Goal: Check status: Check status

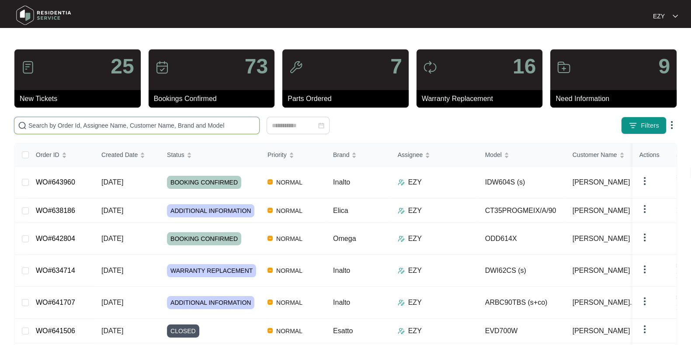
click at [94, 124] on input "text" at bounding box center [141, 126] width 227 height 10
paste input "640677"
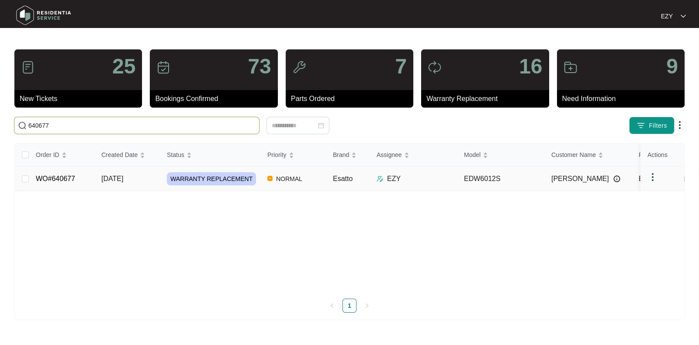
type input "640677"
click at [87, 186] on td "WO#640677" at bounding box center [62, 178] width 66 height 24
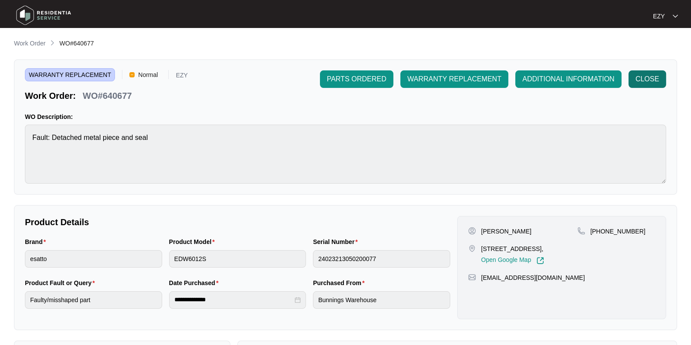
click at [645, 83] on span "CLOSE" at bounding box center [647, 79] width 24 height 10
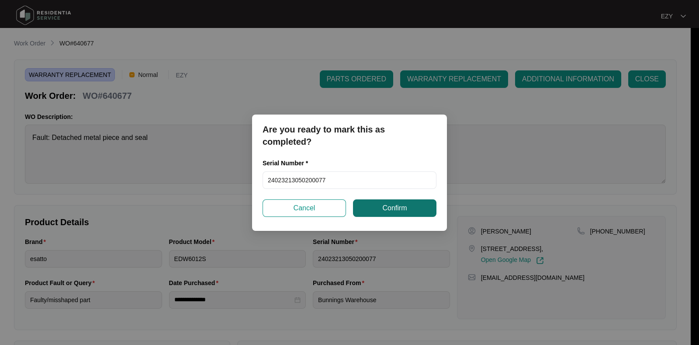
click at [393, 203] on span "Confirm" at bounding box center [394, 208] width 24 height 10
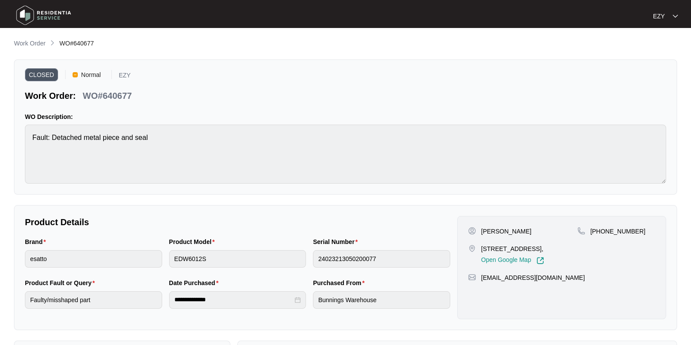
click at [34, 37] on main "**********" at bounding box center [345, 243] width 691 height 486
click at [35, 41] on p "Work Order" at bounding box center [29, 43] width 31 height 9
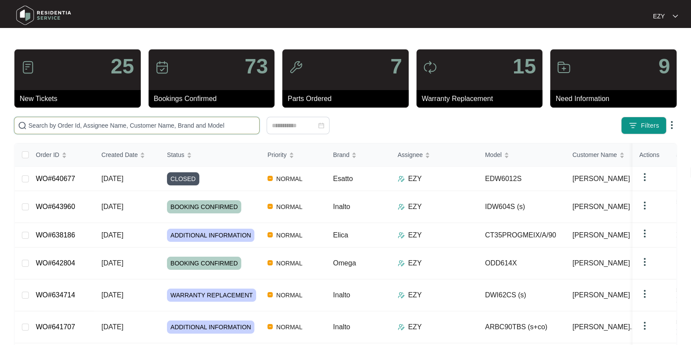
click at [149, 121] on input "text" at bounding box center [141, 126] width 227 height 10
paste input "641791"
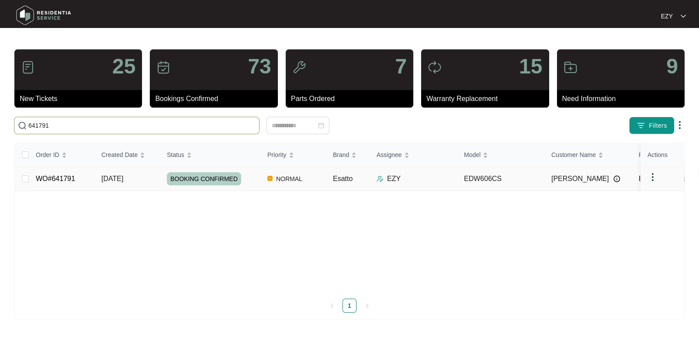
type input "641791"
click at [135, 184] on td "[DATE]" at bounding box center [127, 178] width 66 height 24
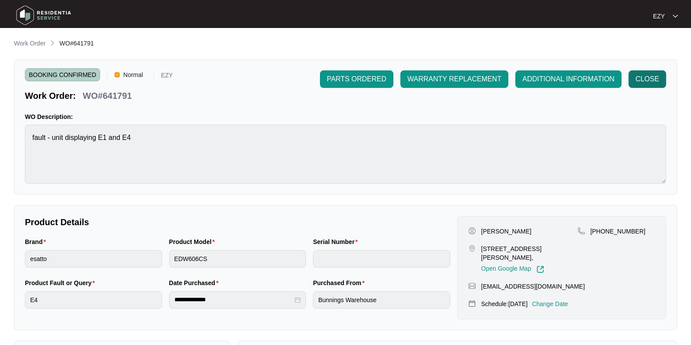
click at [657, 78] on span "CLOSE" at bounding box center [647, 79] width 24 height 10
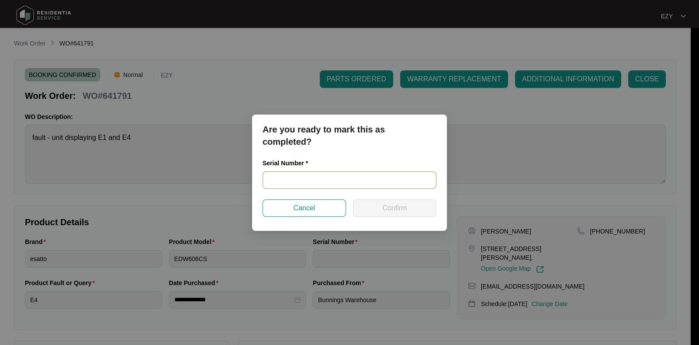
click at [383, 185] on input "text" at bounding box center [349, 179] width 174 height 17
paste input "23129416040100072"
type input "23129416040100072"
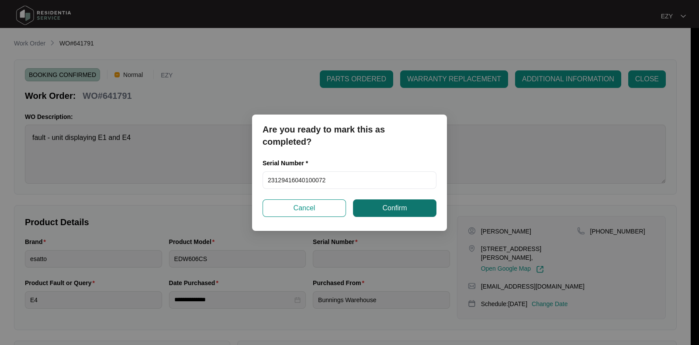
click at [395, 210] on span "Confirm" at bounding box center [394, 208] width 24 height 10
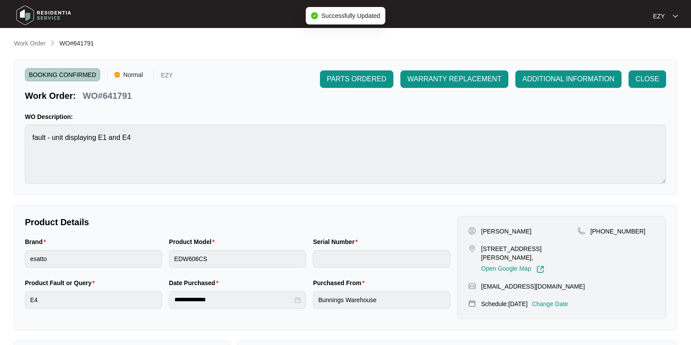
type input "23129416040100072"
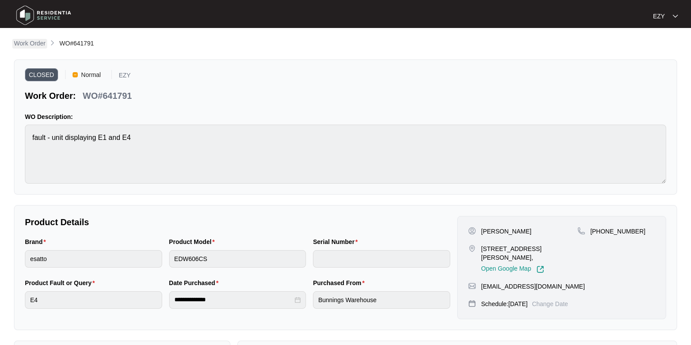
click at [26, 45] on p "Work Order" at bounding box center [29, 43] width 31 height 9
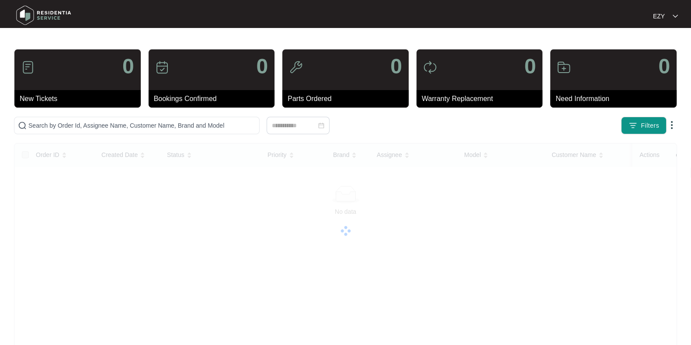
click at [37, 40] on main "0 New Tickets 0 Bookings Confirmed 0 Parts Ordered 0 Warranty Replacement 0 Nee…" at bounding box center [345, 219] width 691 height 439
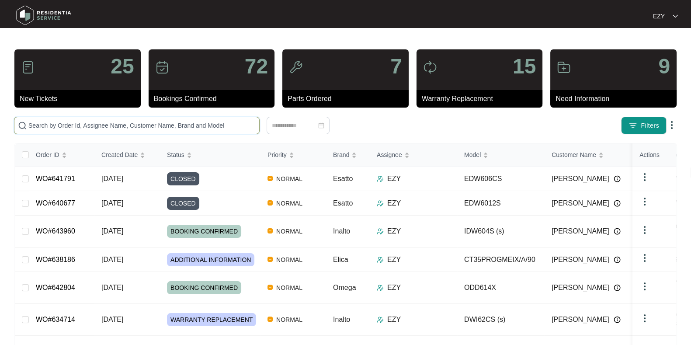
click at [122, 128] on input "text" at bounding box center [141, 126] width 227 height 10
paste input "636658"
type input "636658"
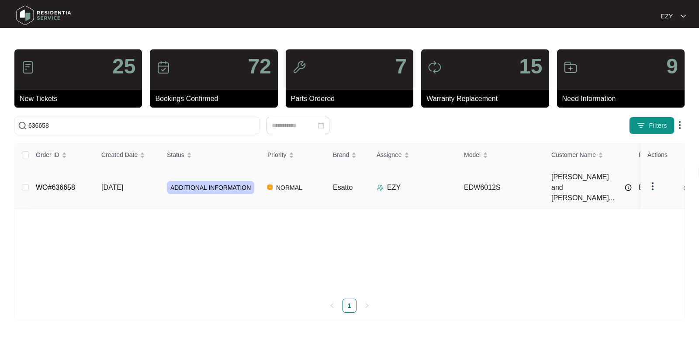
click at [148, 184] on td "[DATE]" at bounding box center [127, 187] width 66 height 42
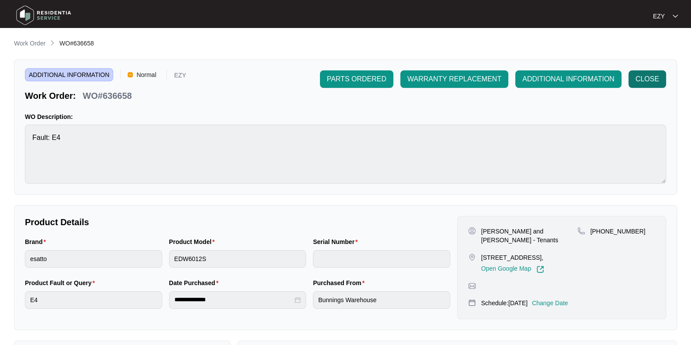
click at [655, 80] on span "CLOSE" at bounding box center [647, 79] width 24 height 10
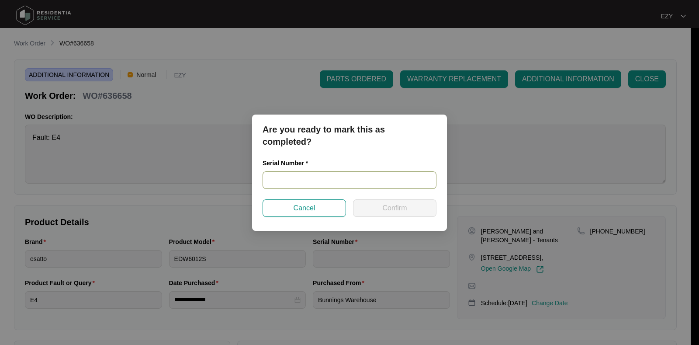
click at [359, 184] on input "text" at bounding box center [349, 179] width 174 height 17
paste input "23037107040100005"
type input "23037107040100005"
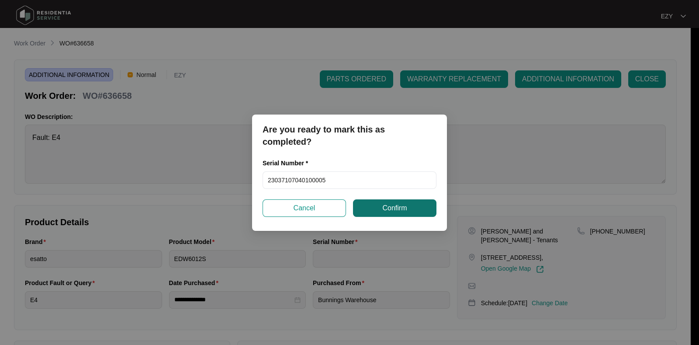
click at [388, 211] on span "Confirm" at bounding box center [394, 208] width 24 height 10
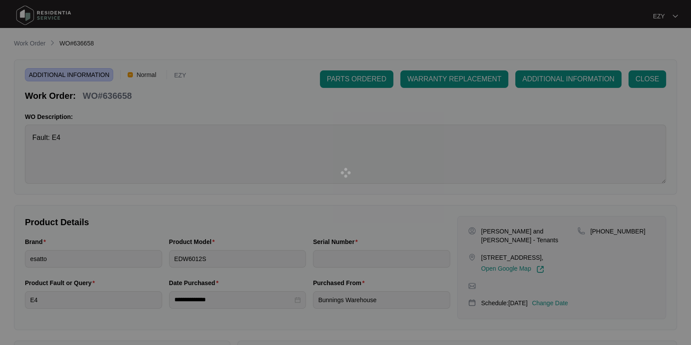
type input "23037107040100005"
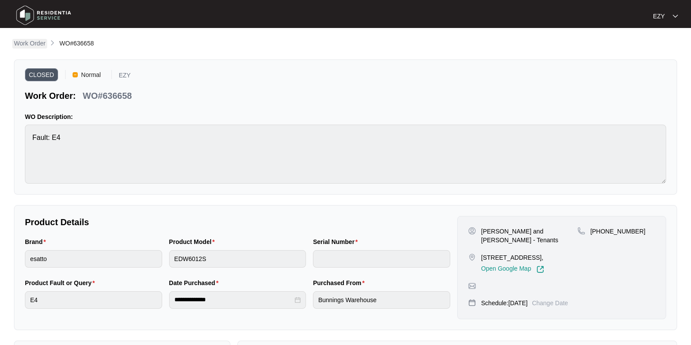
click at [35, 39] on p "Work Order" at bounding box center [29, 43] width 31 height 9
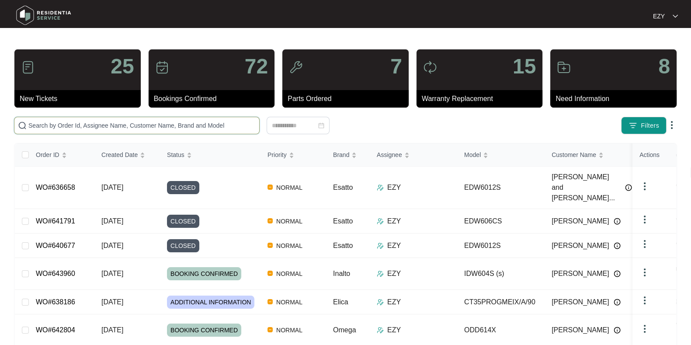
click at [134, 121] on input "text" at bounding box center [141, 126] width 227 height 10
paste input "641735"
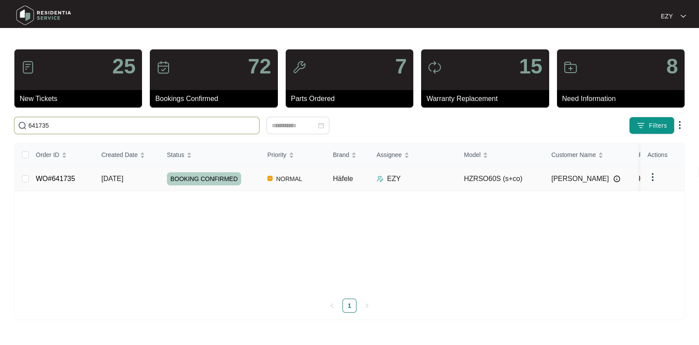
type input "641735"
click at [87, 182] on td "WO#641735" at bounding box center [62, 178] width 66 height 24
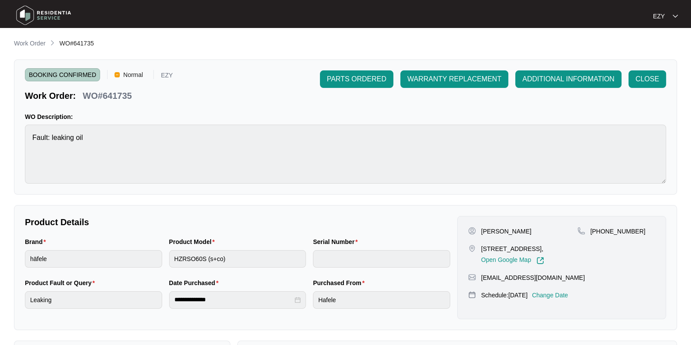
scroll to position [234, 0]
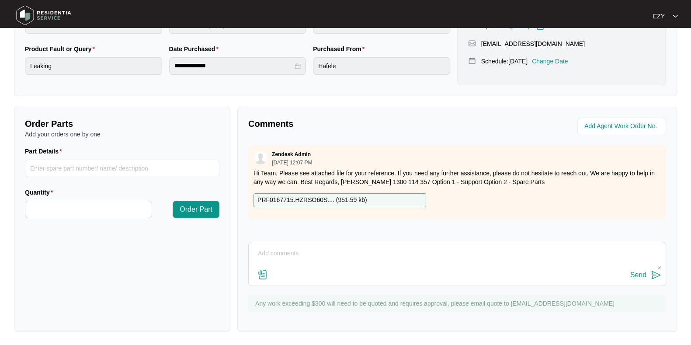
click at [310, 257] on textarea at bounding box center [457, 257] width 408 height 23
paste textarea "Checked and confirmed internal failure in motor."
click at [404, 253] on textarea "Hi team, our technician attended this job [DATE], Checked and confirmed interna…" at bounding box center [457, 257] width 408 height 23
click at [452, 254] on textarea "Hi team, our technician attended this job [DATE], checked and confirmed interna…" at bounding box center [457, 257] width 408 height 23
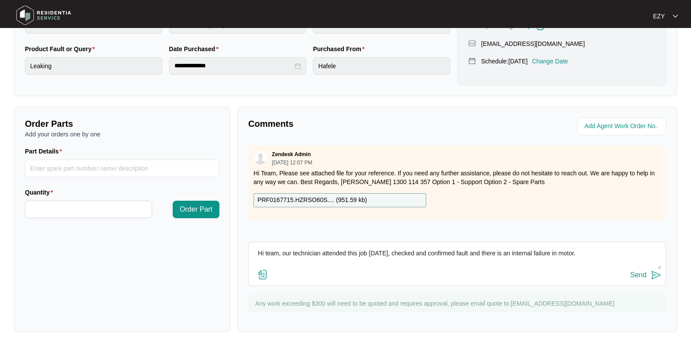
click at [586, 256] on textarea "Hi team, our technician attended this job [DATE], checked and confirmed fault a…" at bounding box center [457, 257] width 408 height 23
type textarea "Hi team, our technician attended this job [DATE], checked and confirmed fault a…"
click at [646, 276] on button "Send" at bounding box center [645, 275] width 31 height 12
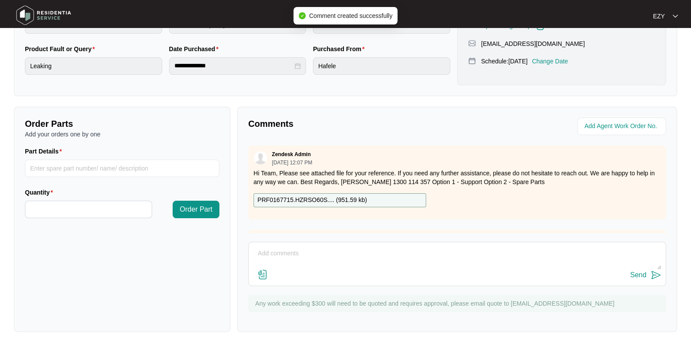
scroll to position [0, 0]
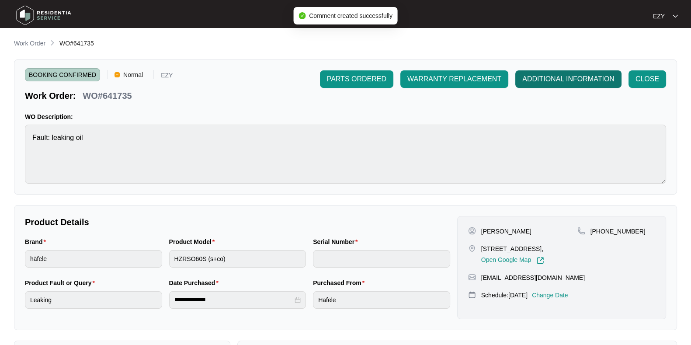
click at [541, 80] on span "ADDITIONAL INFORMATION" at bounding box center [568, 79] width 92 height 10
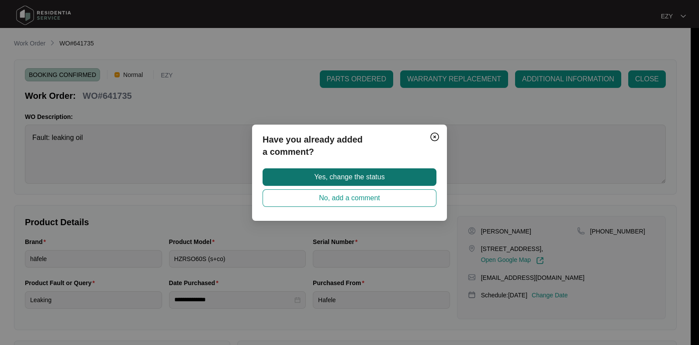
click at [414, 171] on button "Yes, change the status" at bounding box center [349, 176] width 174 height 17
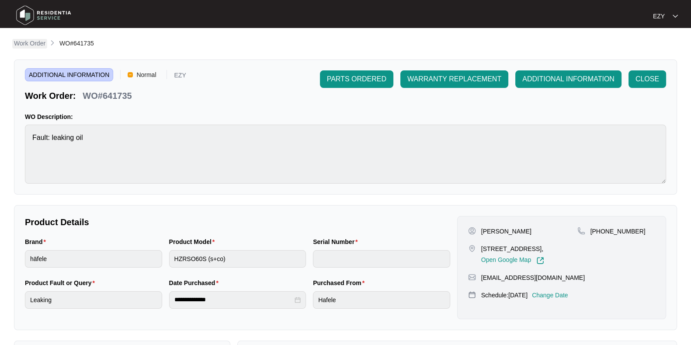
click at [33, 44] on p "Work Order" at bounding box center [29, 43] width 31 height 9
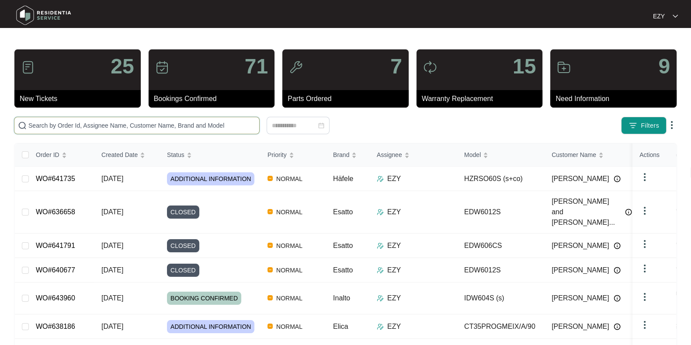
click at [67, 123] on input "text" at bounding box center [141, 126] width 227 height 10
paste input "641707"
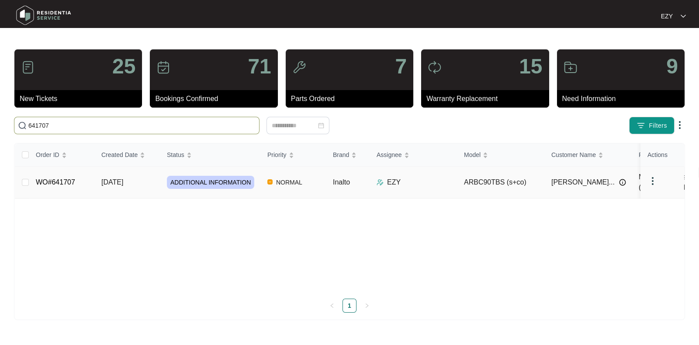
type input "641707"
click at [88, 178] on td "WO#641707" at bounding box center [62, 182] width 66 height 32
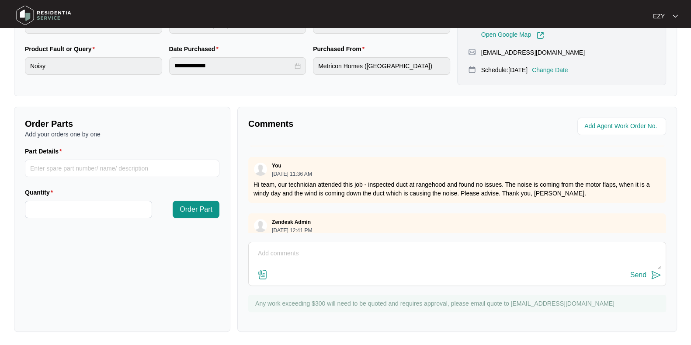
scroll to position [72, 0]
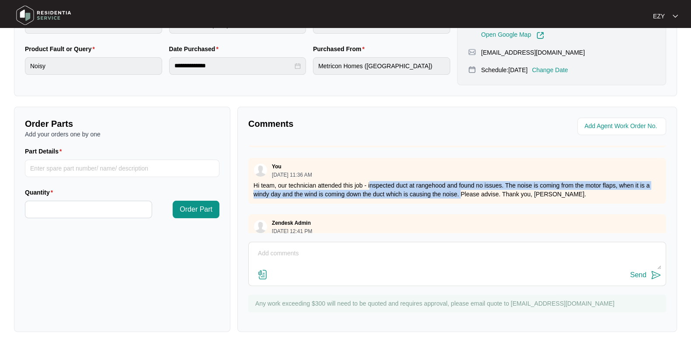
drag, startPoint x: 369, startPoint y: 183, endPoint x: 459, endPoint y: 198, distance: 91.6
click at [459, 198] on div "You [DATE] 11:36 AM Hi team, our technician attended this job - inspected duct …" at bounding box center [457, 181] width 418 height 46
click at [427, 190] on p "Hi team, our technician attended this job - inspected duct at rangehood and fou…" at bounding box center [456, 189] width 407 height 17
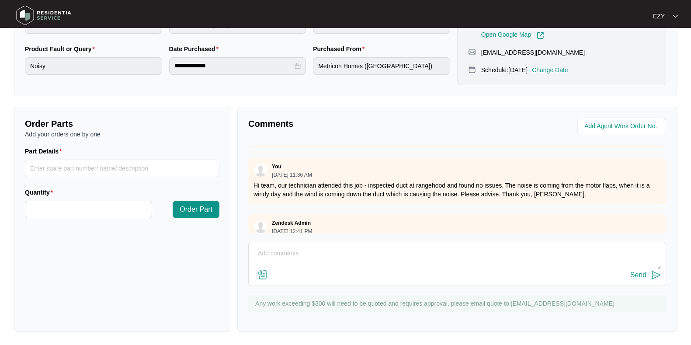
click at [455, 195] on p "Hi team, our technician attended this job - inspected duct at rangehood and fou…" at bounding box center [456, 189] width 407 height 17
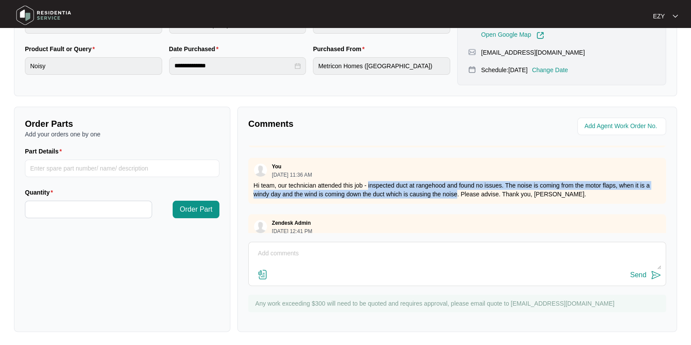
drag, startPoint x: 456, startPoint y: 193, endPoint x: 367, endPoint y: 180, distance: 90.5
click at [367, 181] on p "Hi team, our technician attended this job - inspected duct at rangehood and fou…" at bounding box center [456, 189] width 407 height 17
copy p "inspected duct at rangehood and found no issues. The noise is coming from the m…"
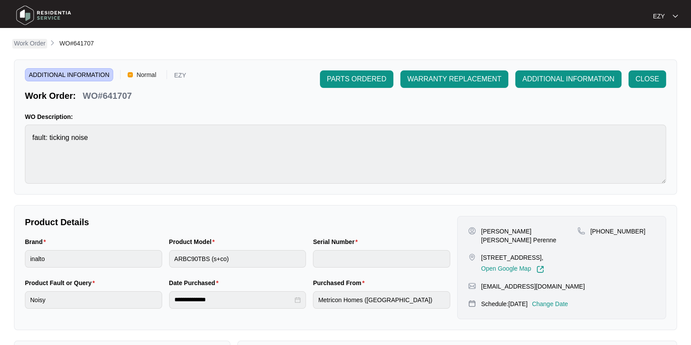
click at [35, 40] on p "Work Order" at bounding box center [29, 43] width 31 height 9
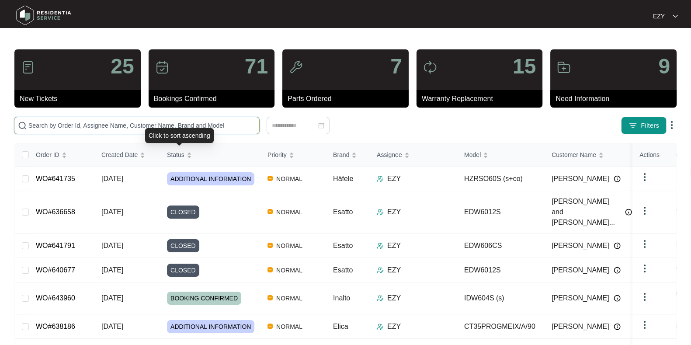
click at [162, 127] on input "text" at bounding box center [141, 126] width 227 height 10
paste input "641707"
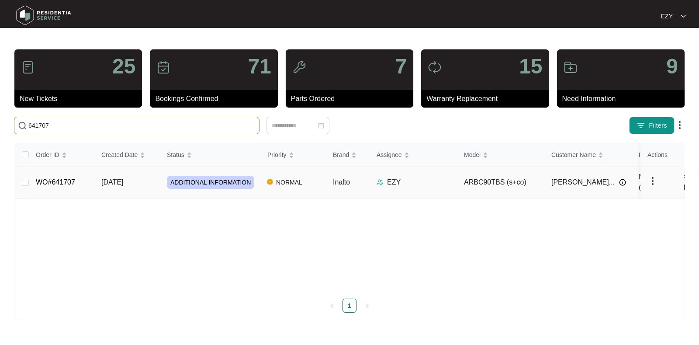
type input "641707"
click at [149, 178] on td "[DATE]" at bounding box center [127, 182] width 66 height 32
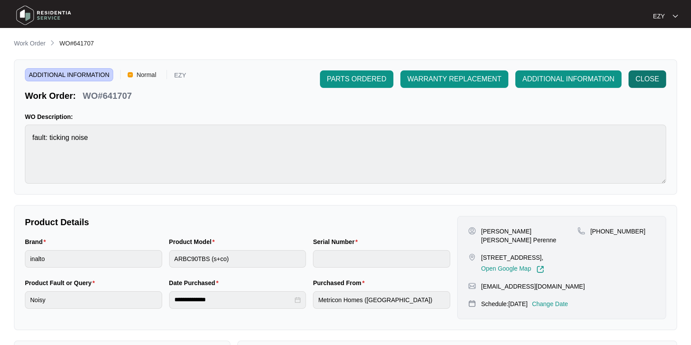
click at [651, 82] on span "CLOSE" at bounding box center [647, 79] width 24 height 10
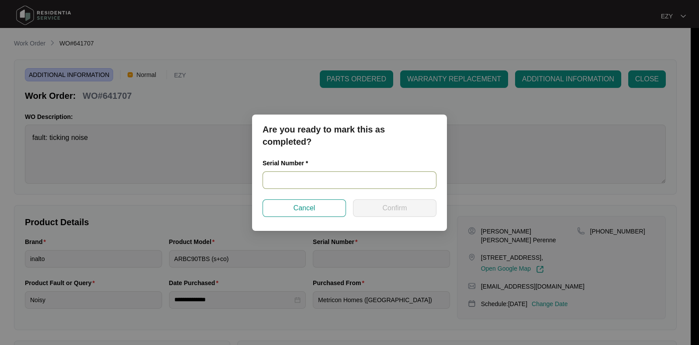
click at [314, 182] on input "text" at bounding box center [349, 179] width 174 height 17
paste input "RR0325001662"
type input "RR0325001662"
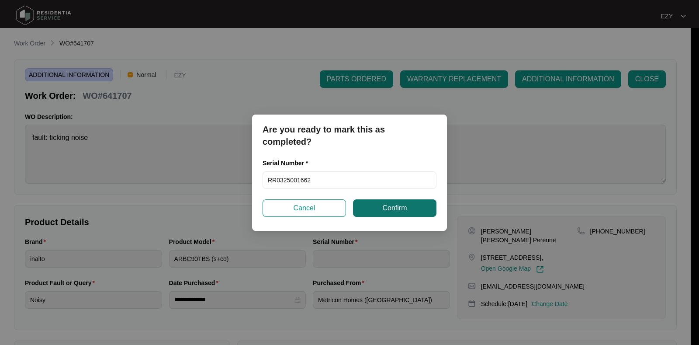
click at [387, 204] on span "Confirm" at bounding box center [394, 208] width 24 height 10
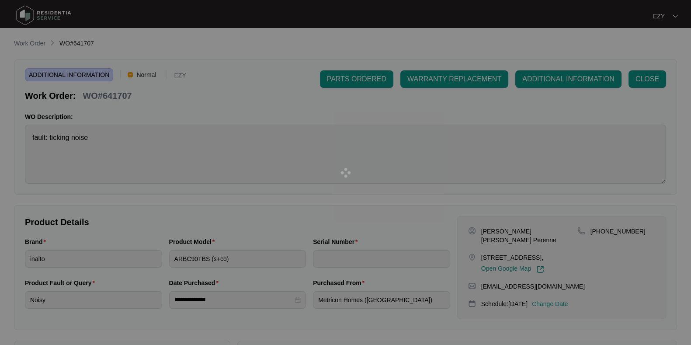
type input "RR0325001662"
